Goal: Transaction & Acquisition: Purchase product/service

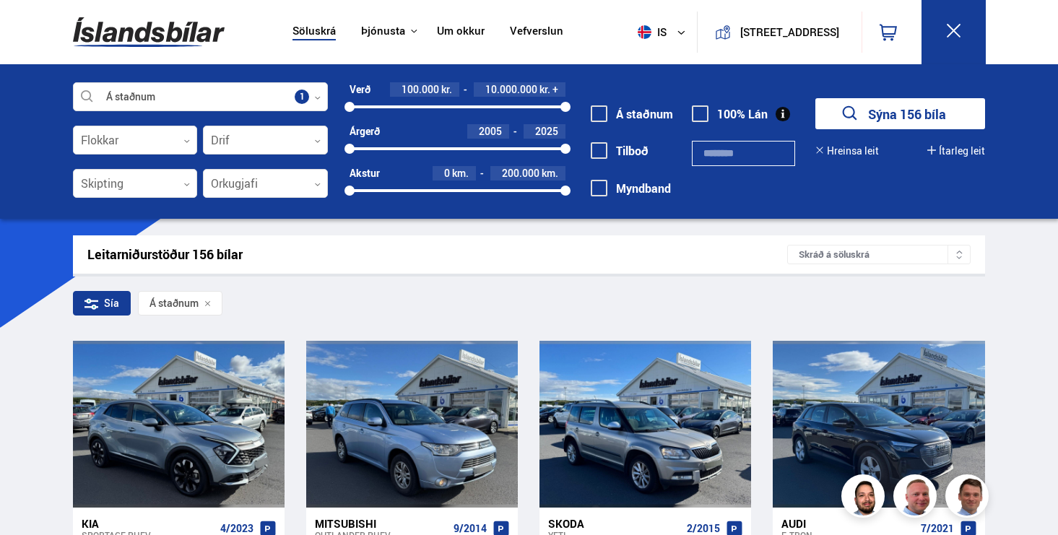
click at [872, 108] on button "Sýna 156 bíla" at bounding box center [900, 113] width 170 height 31
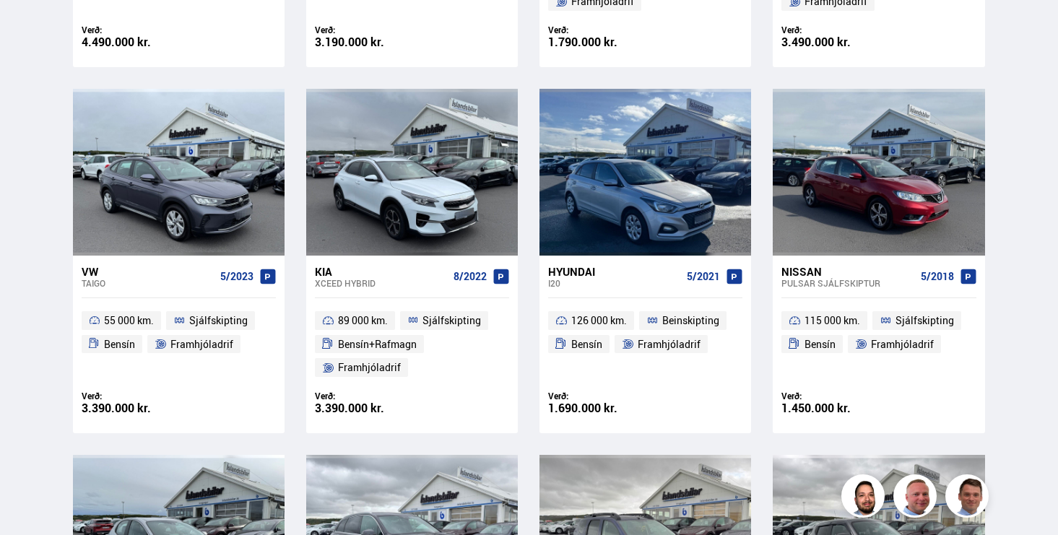
scroll to position [1696, 0]
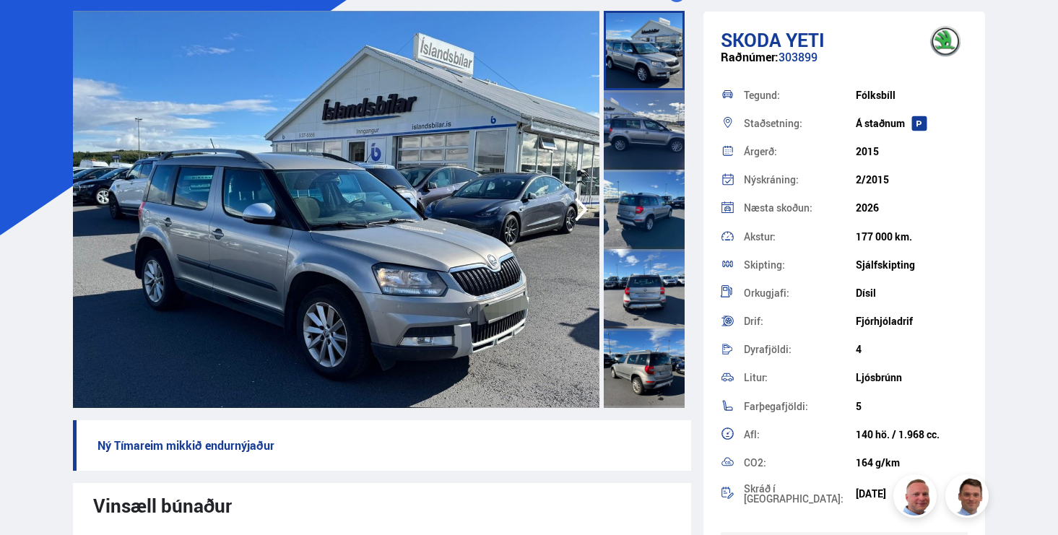
scroll to position [70, 0]
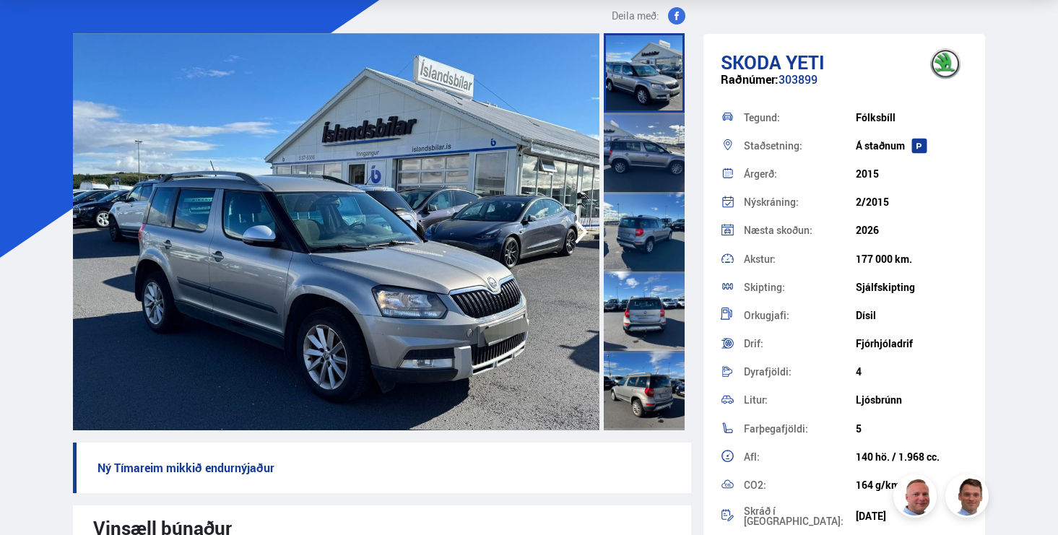
click at [368, 153] on img at bounding box center [336, 231] width 527 height 397
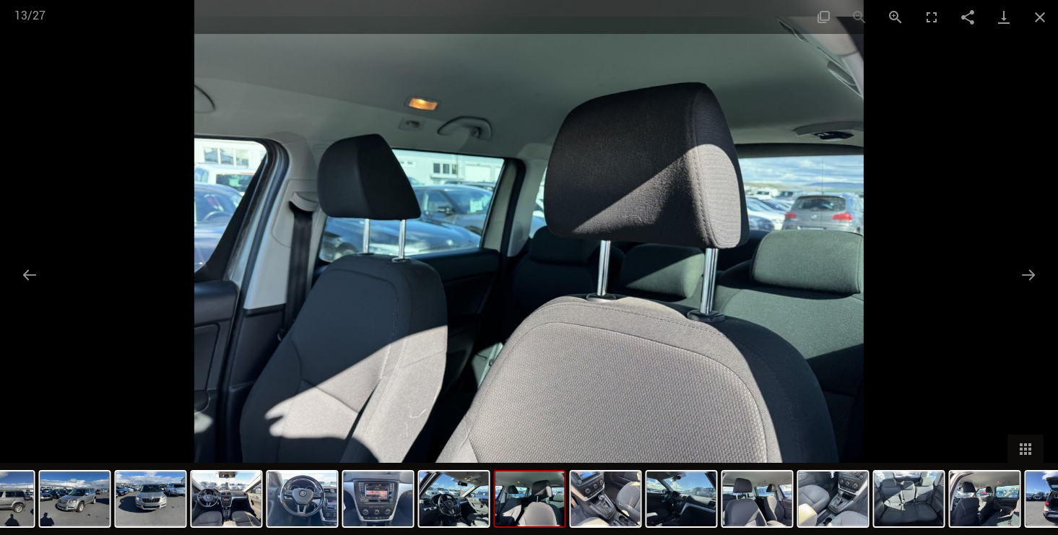
click at [115, 137] on div at bounding box center [529, 267] width 1058 height 535
